Goal: Task Accomplishment & Management: Manage account settings

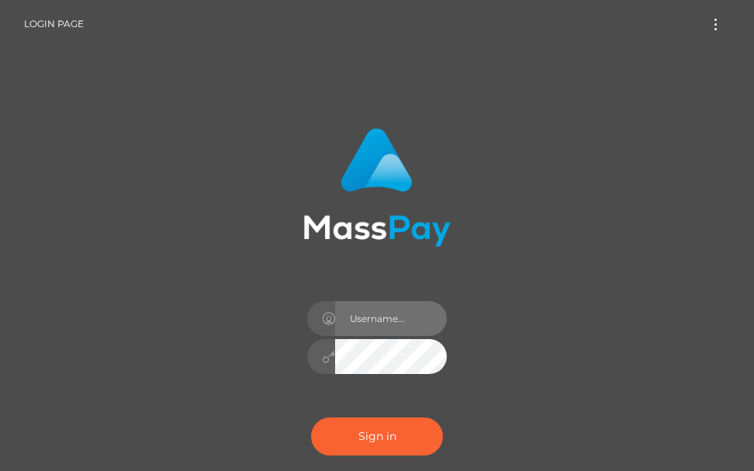
click at [428, 319] on input "text" at bounding box center [391, 318] width 112 height 35
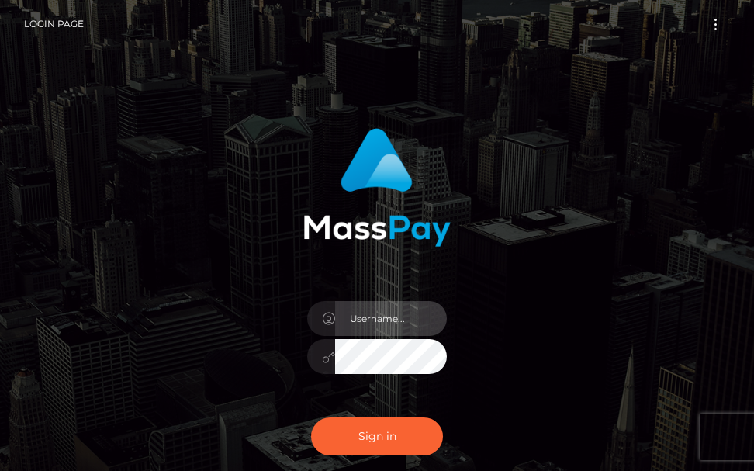
type input "terry.cope2"
click at [228, 250] on div "terry.cope2 Sign in" at bounding box center [377, 313] width 558 height 395
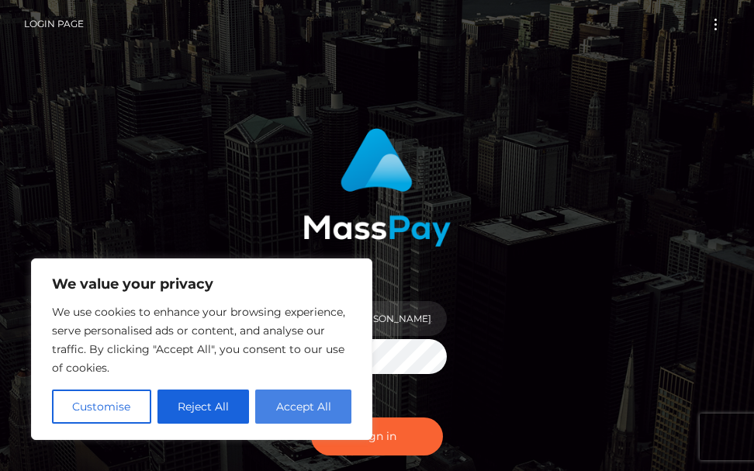
click at [295, 406] on button "Accept All" at bounding box center [303, 406] width 96 height 34
checkbox input "true"
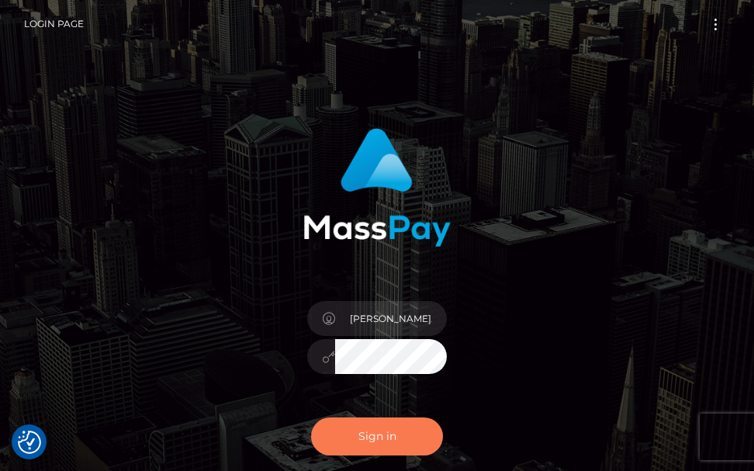
click at [351, 436] on button "Sign in" at bounding box center [377, 436] width 132 height 38
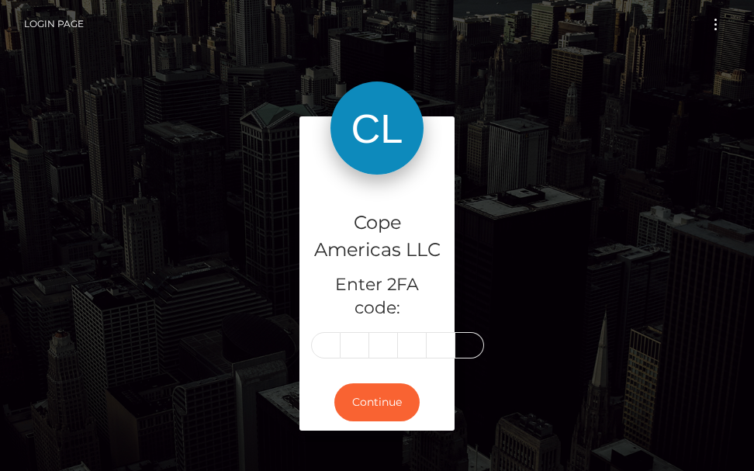
type input "0"
type input "9"
type input "5"
type input "0"
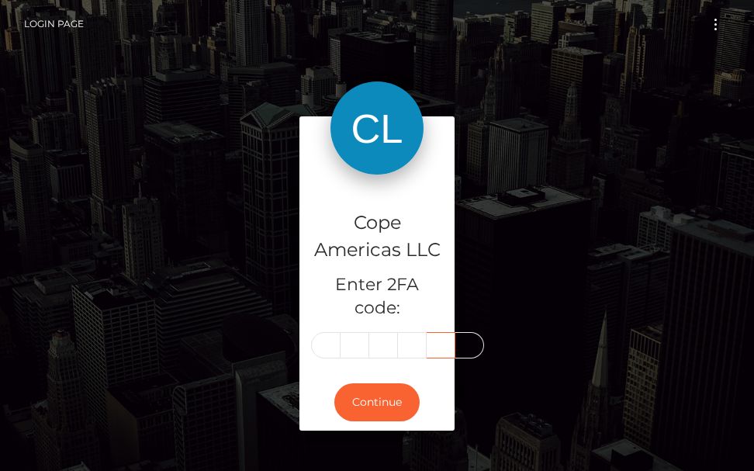
scroll to position [0, 0]
type input "8"
type input "9"
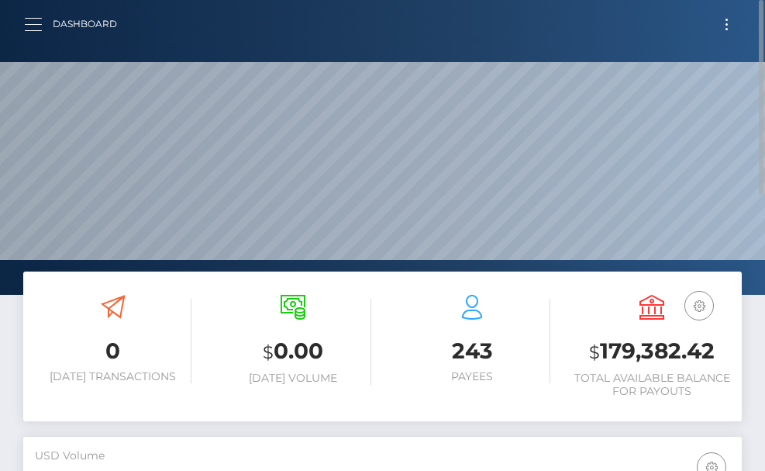
click at [34, 25] on button "button" at bounding box center [38, 24] width 29 height 21
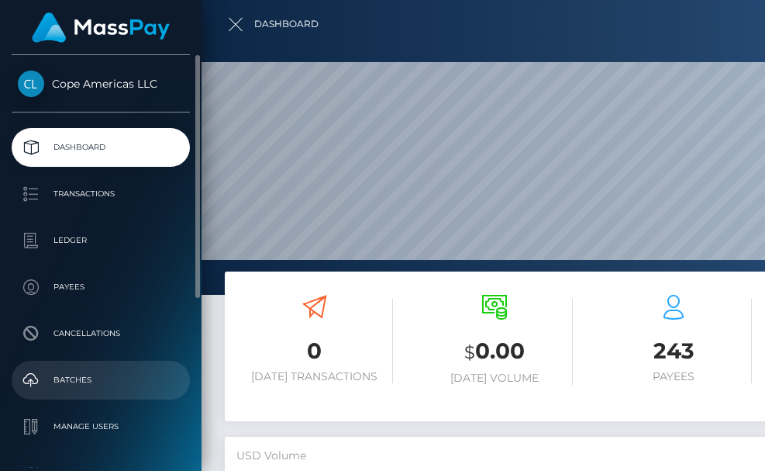
click at [84, 381] on p "Batches" at bounding box center [101, 379] width 166 height 23
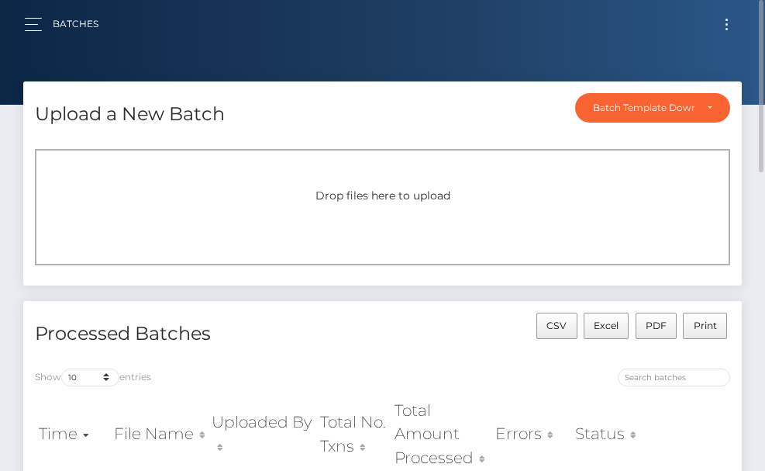
click at [726, 23] on span "Toggle navigation" at bounding box center [727, 24] width 2 height 2
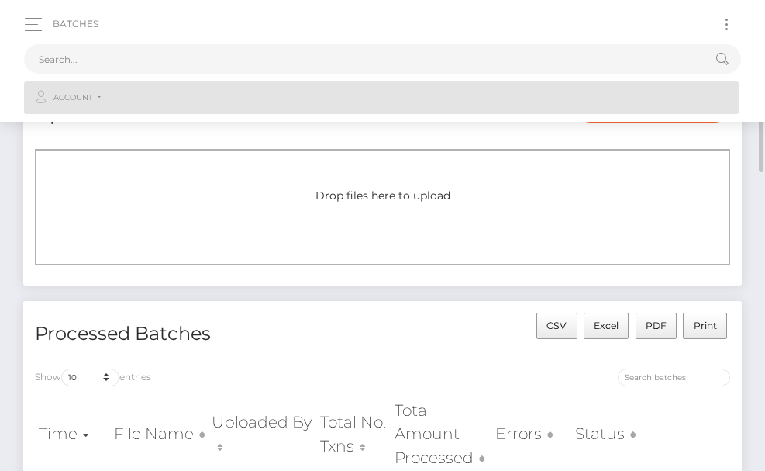
click at [99, 95] on link "Account" at bounding box center [381, 97] width 715 height 33
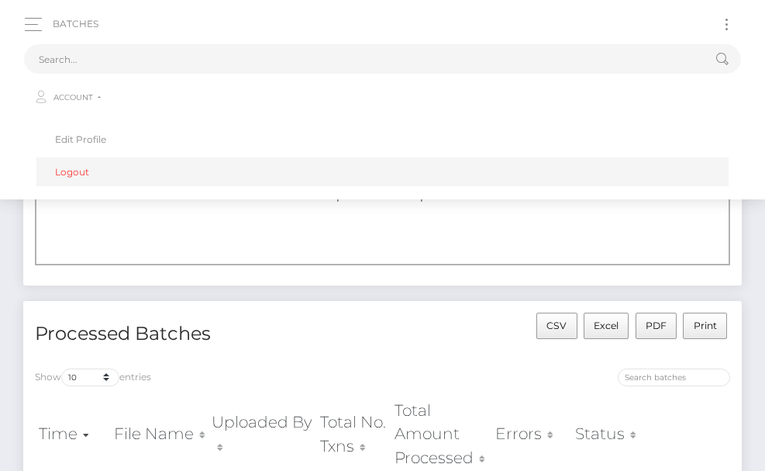
click at [78, 170] on link "Logout" at bounding box center [382, 171] width 693 height 29
